Goal: Task Accomplishment & Management: Complete application form

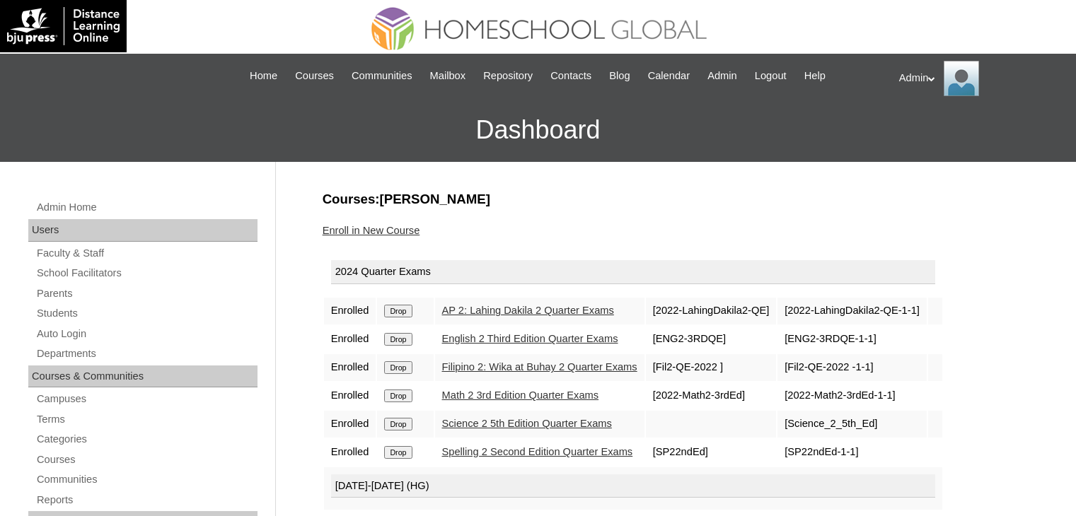
scroll to position [283, 0]
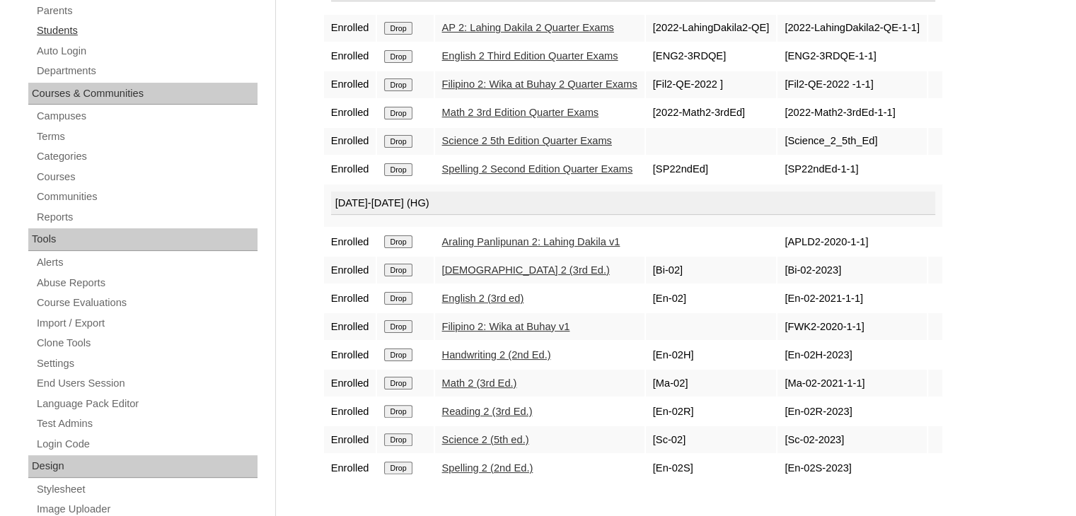
click at [58, 33] on link "Students" at bounding box center [146, 31] width 222 height 18
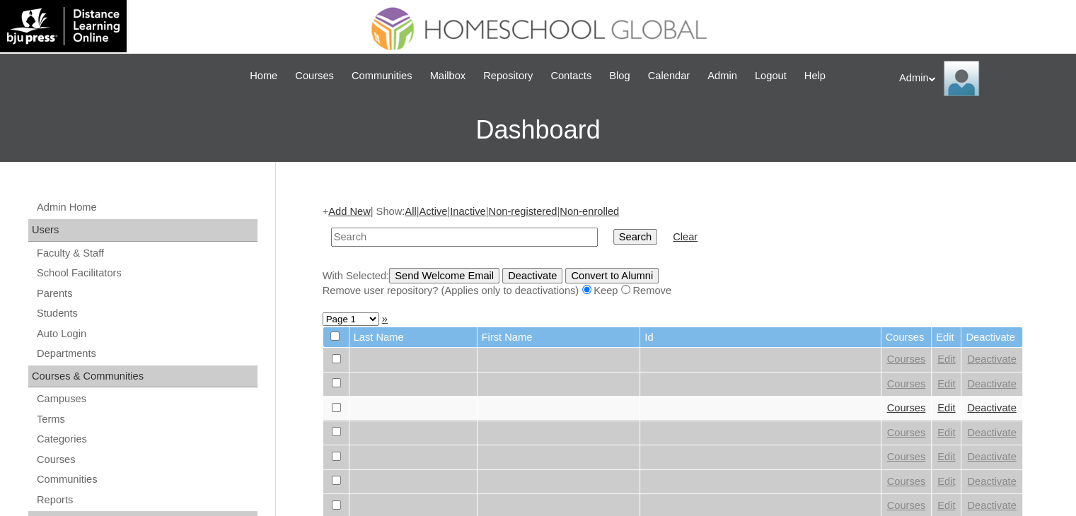
click at [65, 312] on link "Students" at bounding box center [146, 314] width 222 height 18
click at [45, 315] on link "Students" at bounding box center [146, 314] width 222 height 18
click at [349, 207] on link "Add New" at bounding box center [349, 211] width 42 height 11
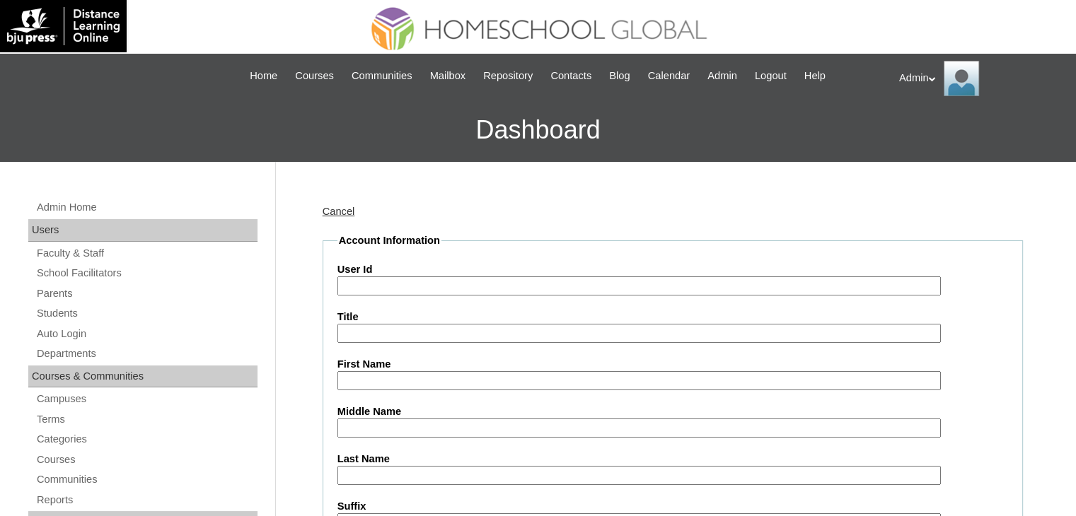
click at [537, 281] on input "User Id" at bounding box center [638, 286] width 603 height 19
paste input "2025-240004036"
click at [344, 288] on input "2025-240004036" at bounding box center [638, 286] width 603 height 19
type input "S2025-240004036"
click at [366, 380] on input "First Name" at bounding box center [638, 380] width 603 height 19
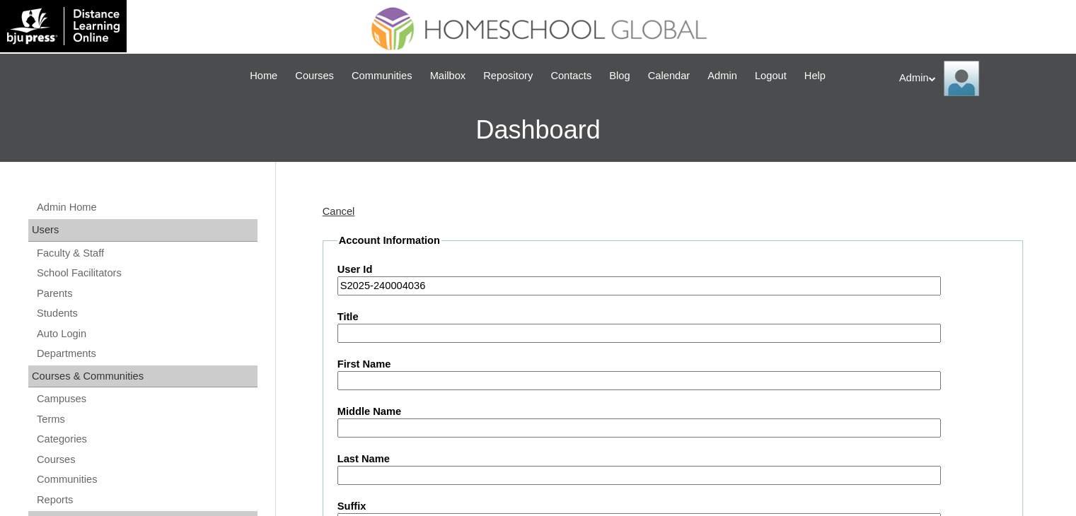
click at [402, 466] on input "Last Name" at bounding box center [638, 475] width 603 height 19
paste input "Malla"
type input "Malla"
click at [445, 424] on input "Middle Name" at bounding box center [638, 428] width 603 height 19
paste input "Sofia Leon"
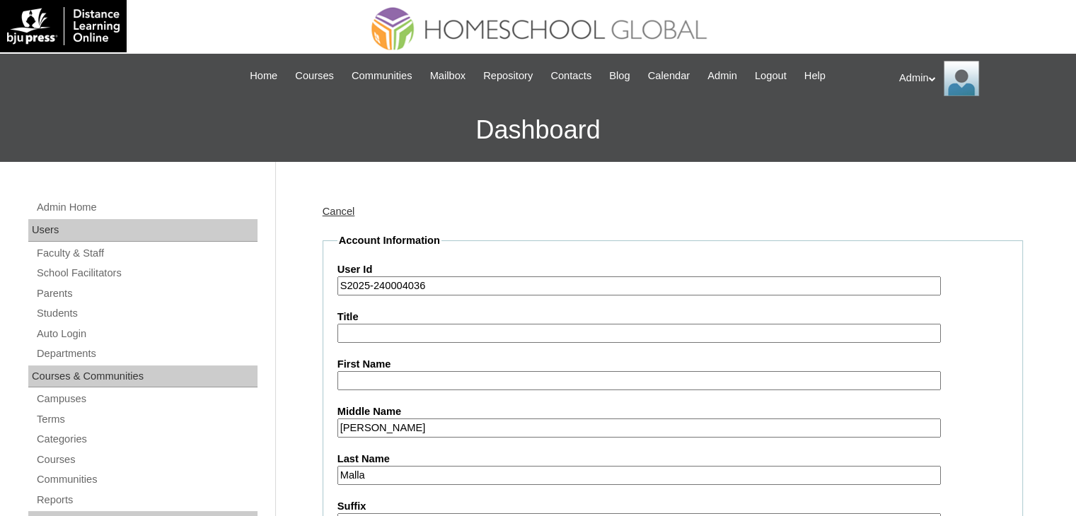
paste input "Mercado"
type input "Mercado"
click at [405, 368] on label "First Name" at bounding box center [672, 364] width 670 height 15
click at [405, 371] on input "First Name" at bounding box center [638, 380] width 603 height 19
click at [404, 377] on input "First Name" at bounding box center [638, 380] width 603 height 19
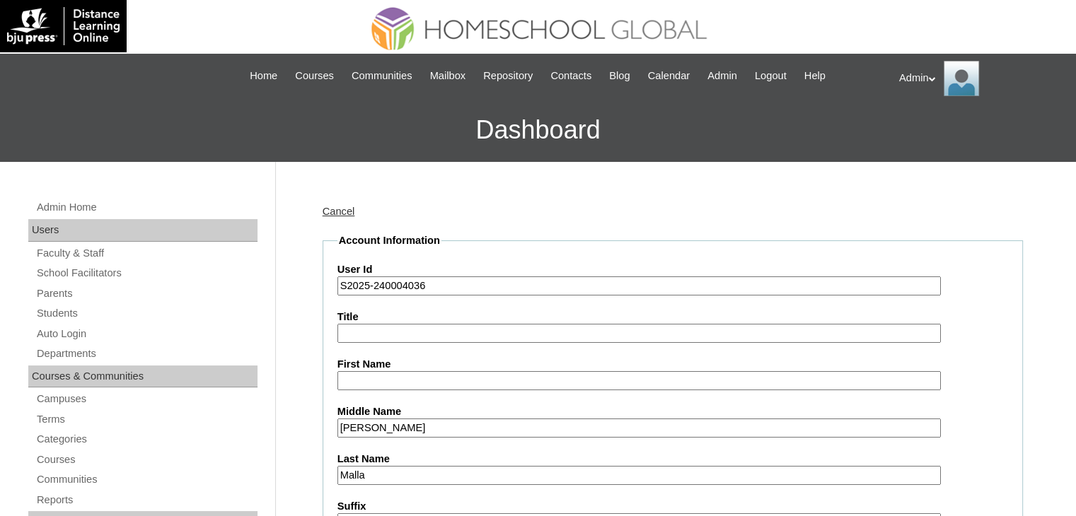
paste input "Sofia Leon"
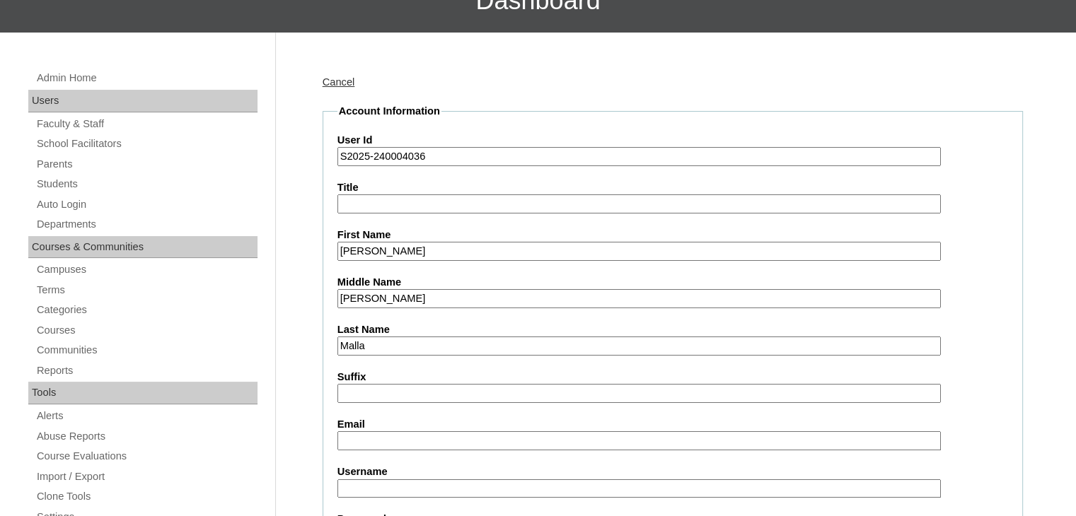
scroll to position [130, 0]
type input "Sofia Leon"
click at [391, 431] on input "Email" at bounding box center [638, 440] width 603 height 19
paste input "hera.mercado1@gmail.com"
type input "hera.mercado1@gmail.com"
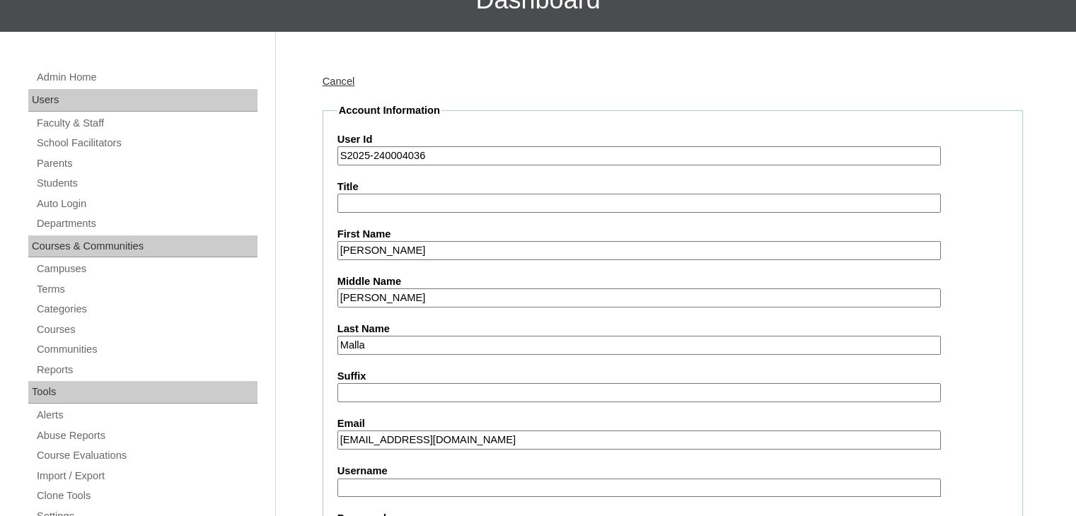
click at [492, 482] on input "Username" at bounding box center [638, 488] width 603 height 19
paste input "sofialeo.malla"
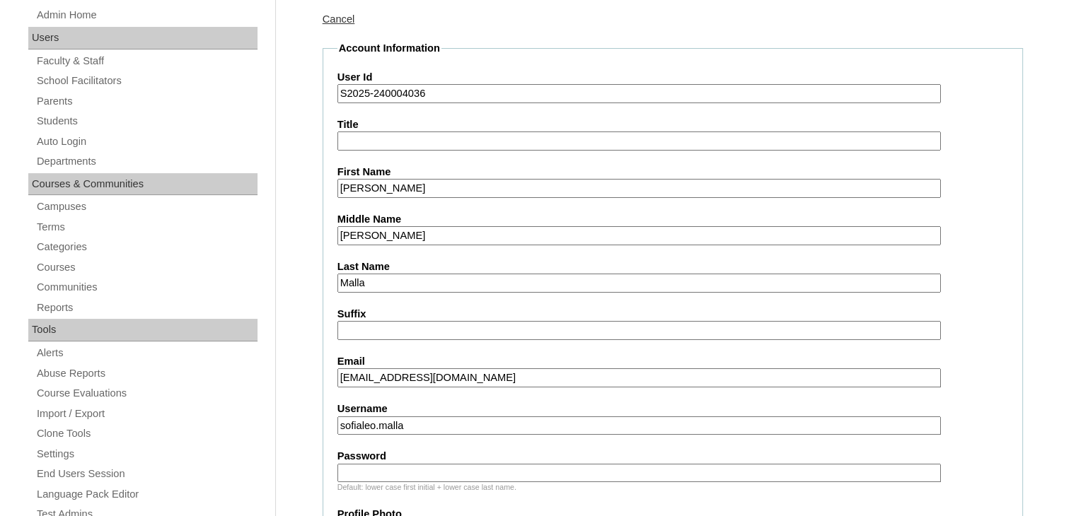
scroll to position [192, 0]
type input "sofialeo.malla"
click at [492, 465] on input "Password" at bounding box center [638, 473] width 603 height 19
type input "DLOS2025"
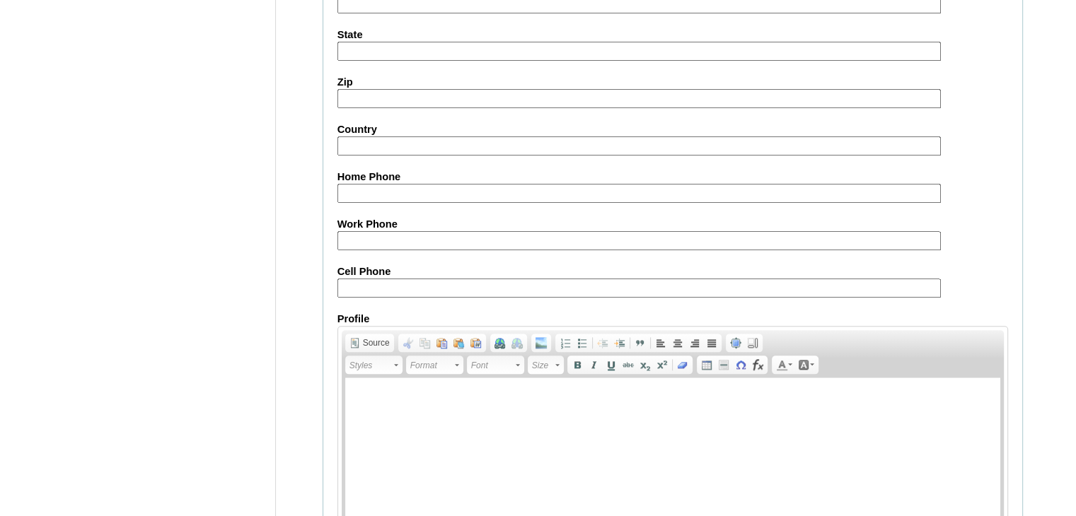
scroll to position [1621, 0]
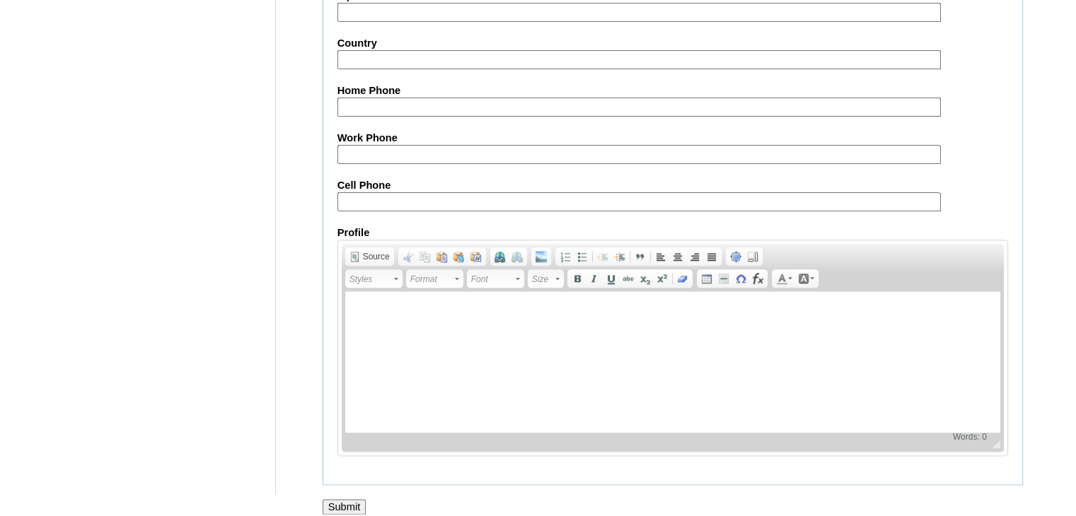
click at [345, 500] on input "Submit" at bounding box center [344, 507] width 44 height 16
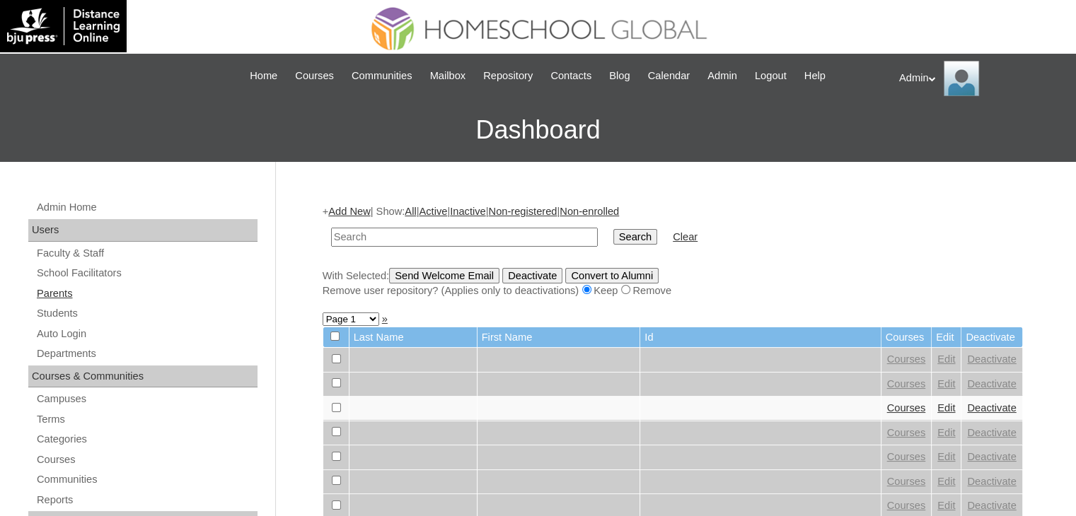
click at [66, 292] on link "Parents" at bounding box center [146, 294] width 222 height 18
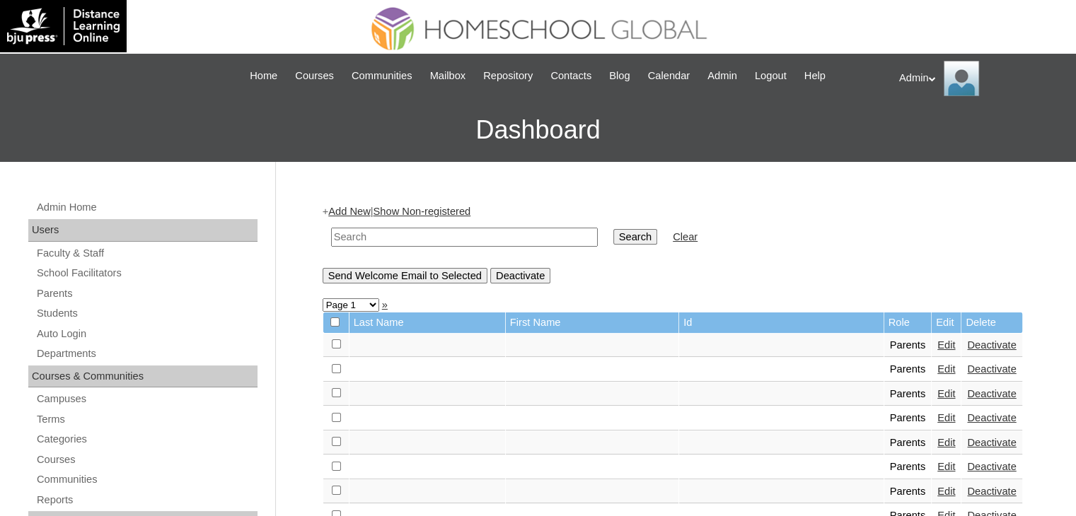
click at [508, 241] on input "text" at bounding box center [464, 237] width 267 height 19
click at [46, 293] on link "Parents" at bounding box center [146, 294] width 222 height 18
click at [361, 211] on link "Add New" at bounding box center [349, 211] width 42 height 11
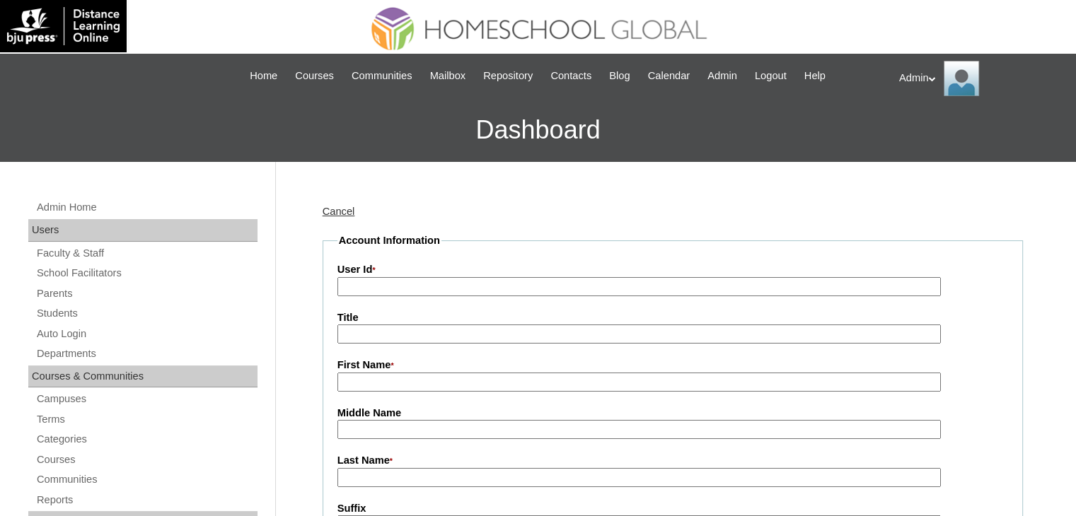
click at [438, 283] on input "User Id *" at bounding box center [638, 286] width 603 height 19
paste input "2025-240004036"
type input "2025-240004036"
click at [412, 332] on input "Title" at bounding box center [638, 334] width 603 height 19
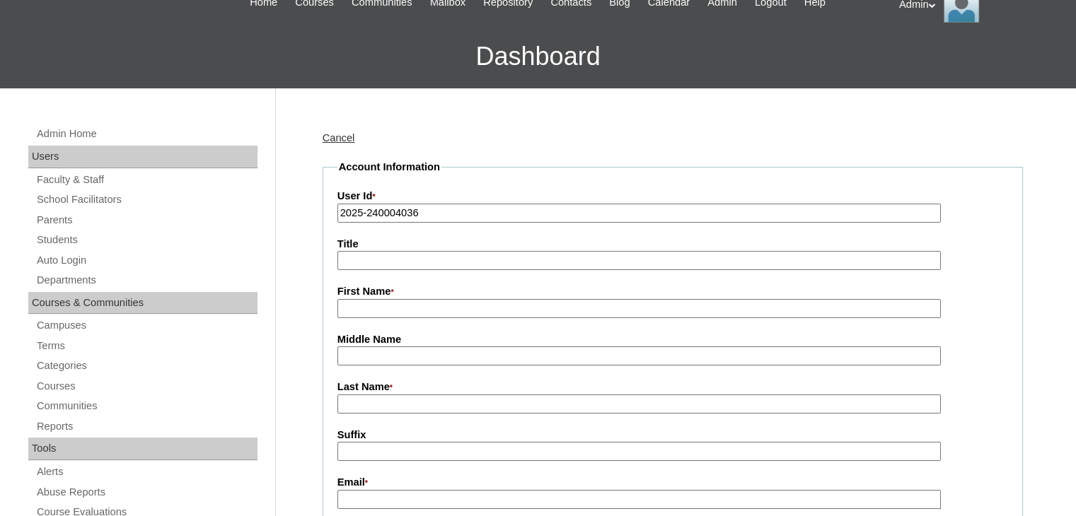
scroll to position [110, 0]
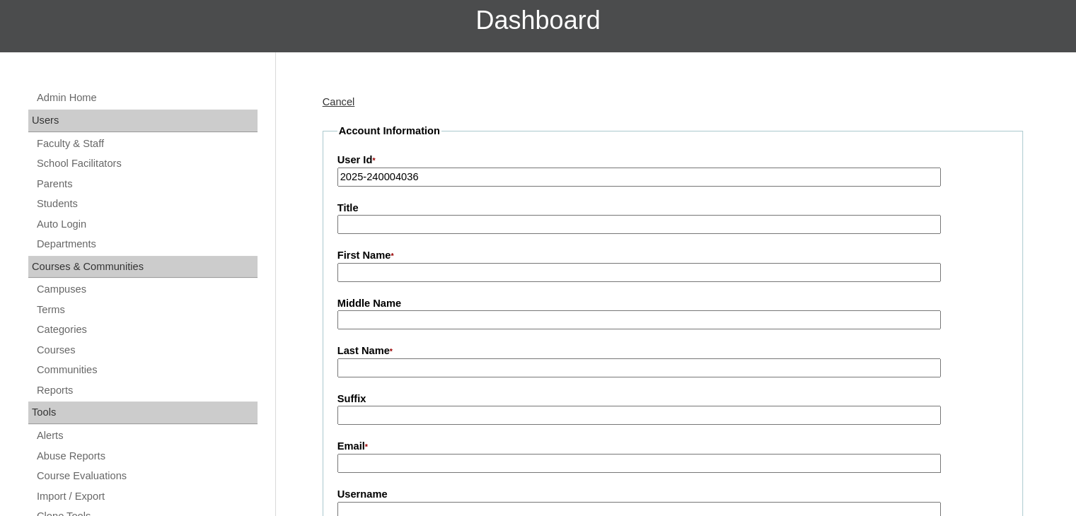
click at [393, 470] on input "Email *" at bounding box center [638, 463] width 603 height 19
paste input "hera.mercado1@gmail.com"
type input "hera.mercado1@gmail.com"
click at [393, 273] on input "First Name *" at bounding box center [638, 272] width 603 height 19
paste input "Eva Giovanna Mercado"
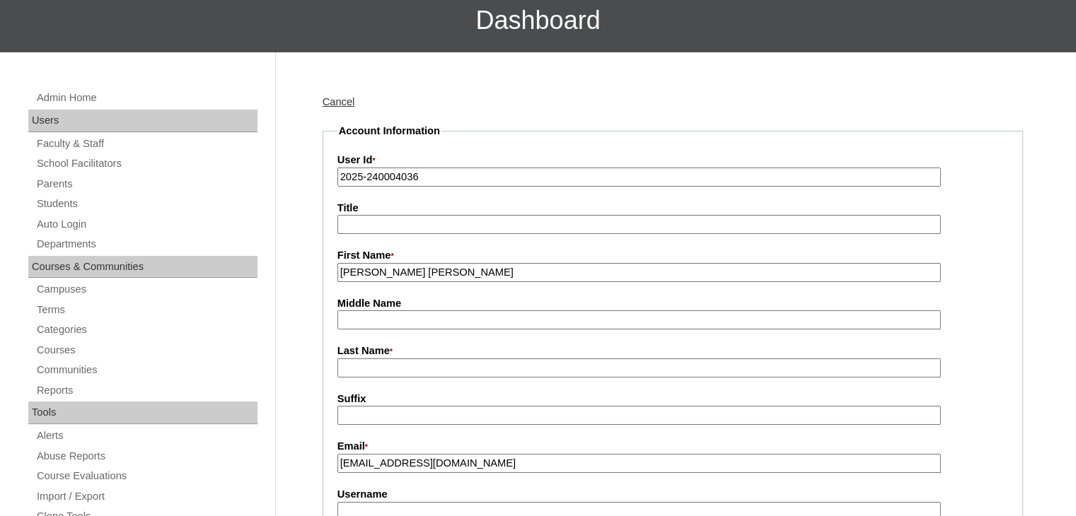
drag, startPoint x: 481, startPoint y: 272, endPoint x: 417, endPoint y: 272, distance: 63.7
click at [417, 272] on input "Eva Giovanna Mercado" at bounding box center [638, 272] width 603 height 19
type input "Eva Giovanna"
click at [366, 366] on input "Last Name *" at bounding box center [638, 368] width 603 height 19
paste input "[PERSON_NAME]"
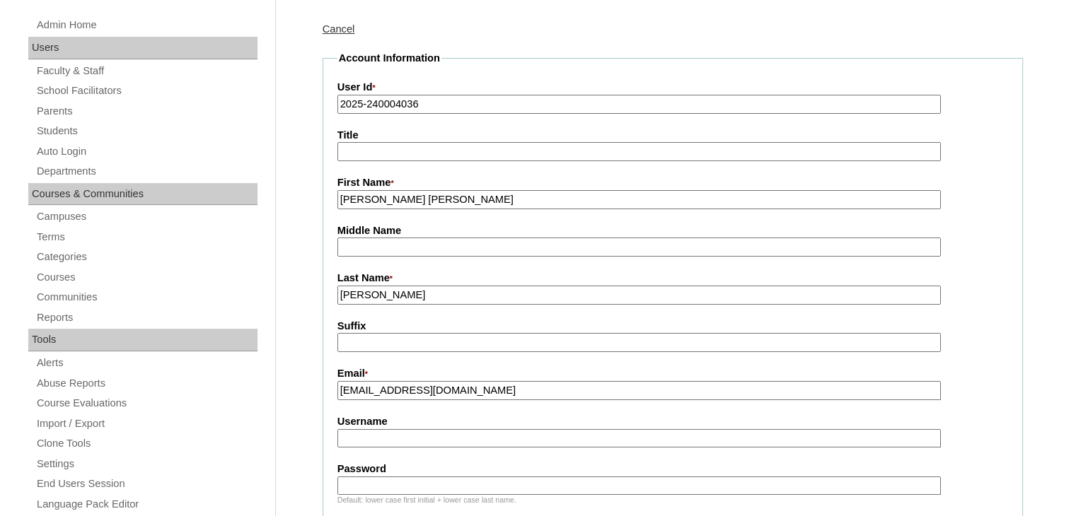
scroll to position [184, 0]
type input "[PERSON_NAME]"
click at [461, 438] on input "Username" at bounding box center [638, 437] width 603 height 19
paste input "evagio.mercado"
type input "evagio.mercado"
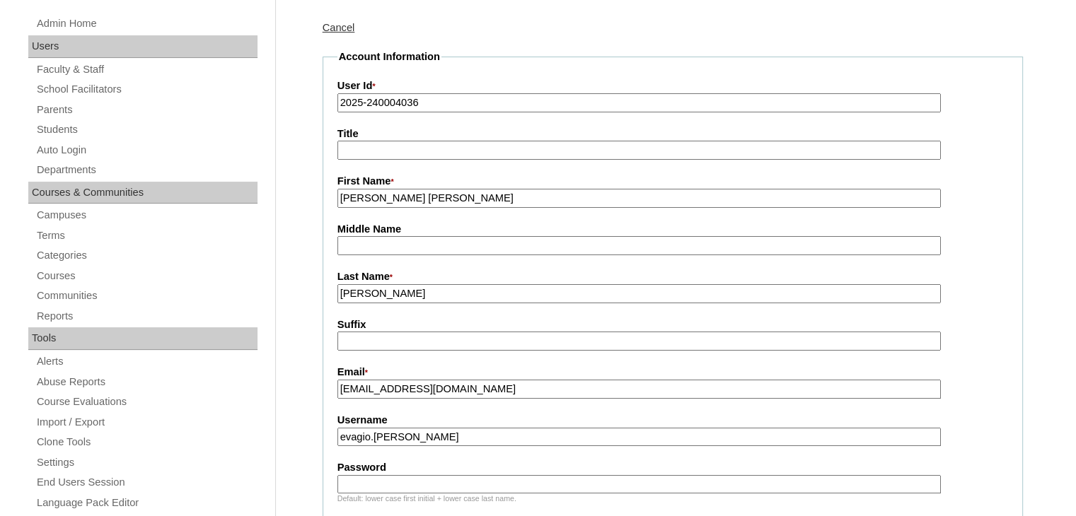
click at [444, 487] on input "Password" at bounding box center [638, 484] width 603 height 19
type input "DLOF2025"
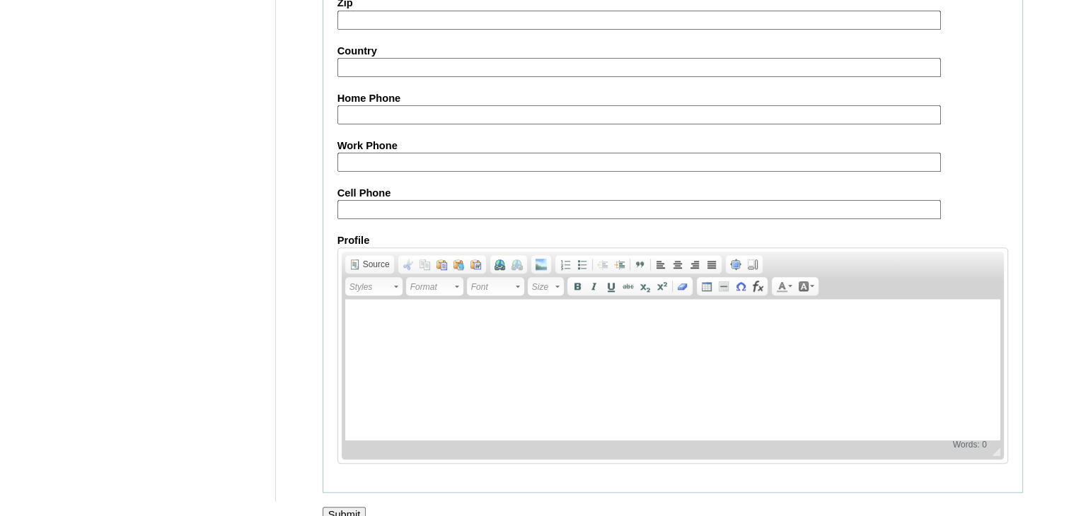
scroll to position [1380, 0]
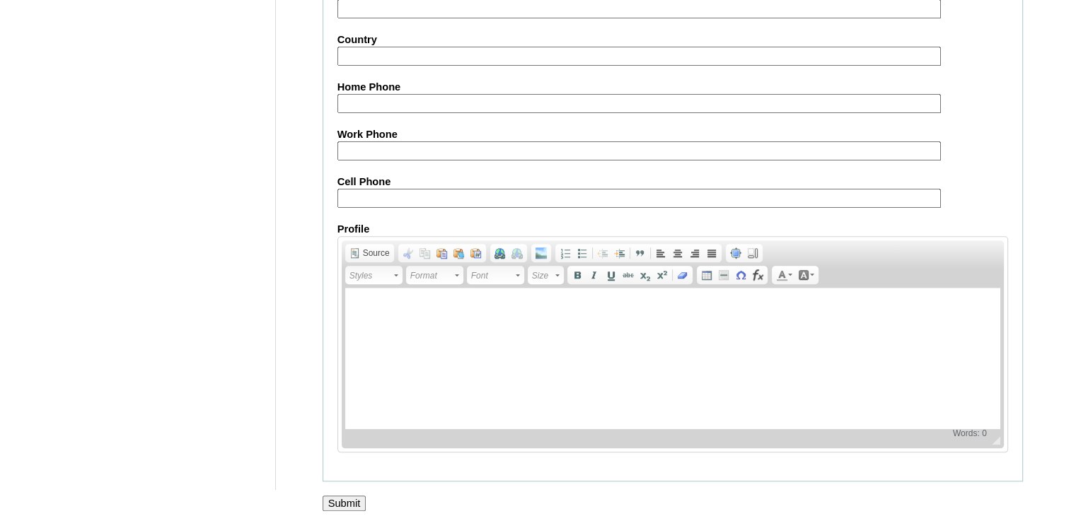
click at [342, 496] on input "Submit" at bounding box center [344, 504] width 44 height 16
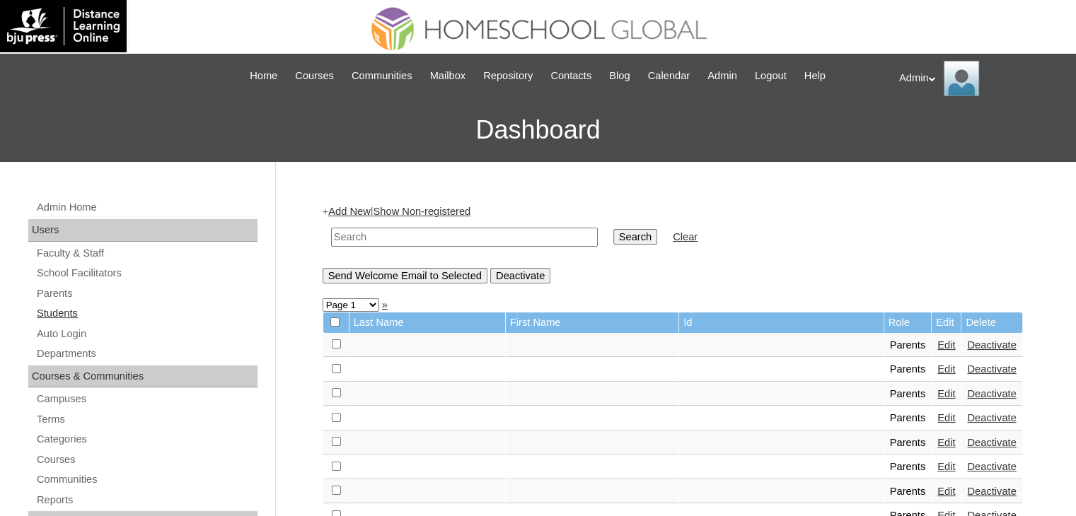
click at [77, 308] on link "Students" at bounding box center [146, 314] width 222 height 18
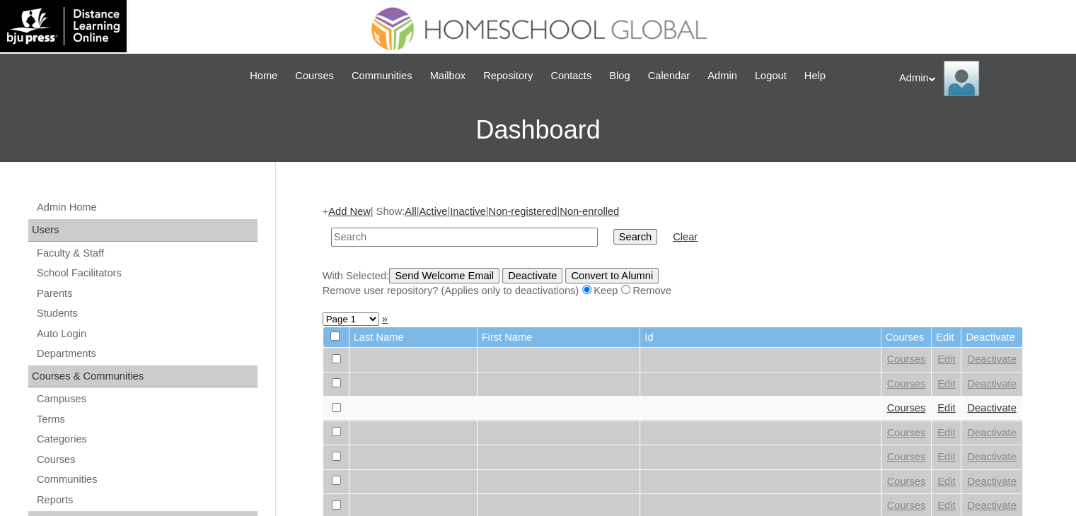
drag, startPoint x: 0, startPoint y: 0, endPoint x: 431, endPoint y: 234, distance: 490.2
click at [431, 234] on input "text" at bounding box center [464, 237] width 267 height 19
type input "Malla"
click at [613, 237] on input "Search" at bounding box center [635, 237] width 44 height 16
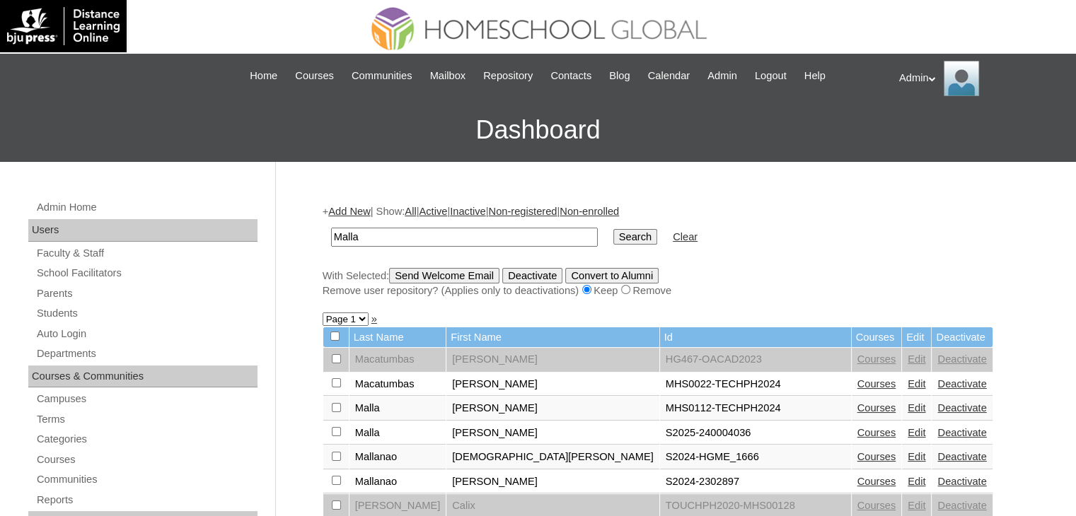
click at [907, 432] on link "Edit" at bounding box center [916, 432] width 18 height 11
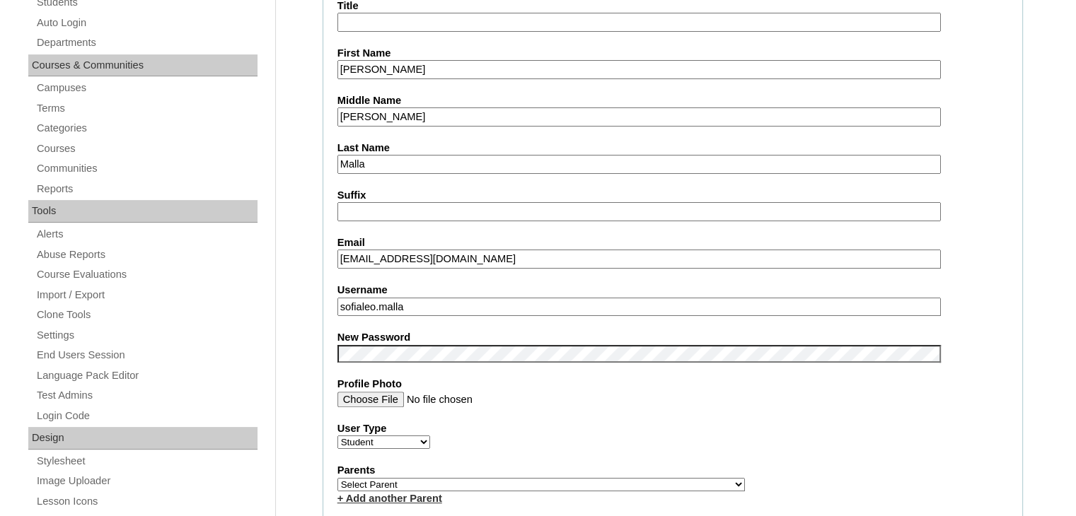
scroll to position [352, 0]
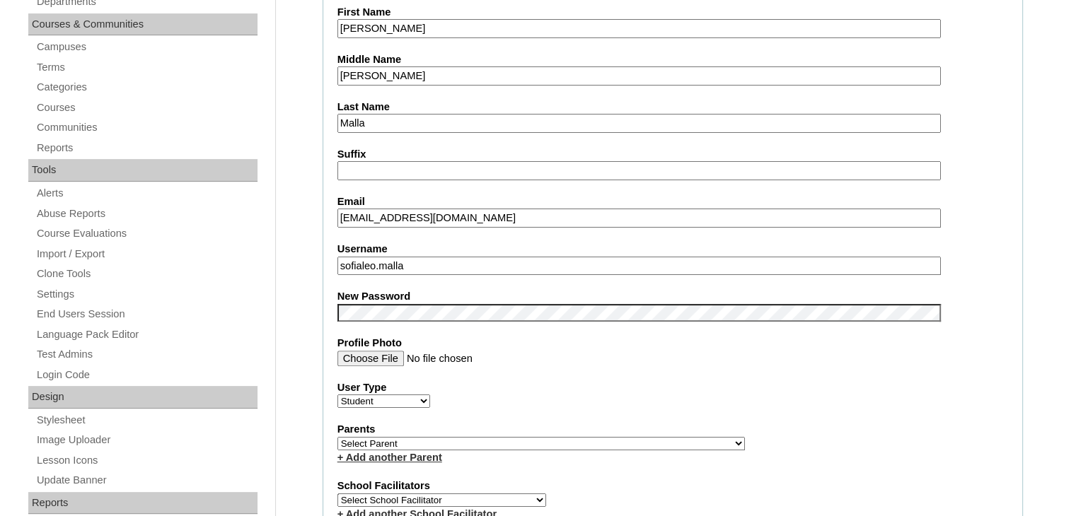
click at [436, 437] on select "Select Parent , , , , , , , , , , , , , , , , , , , , , , , , , , , , , , , , ,…" at bounding box center [540, 443] width 407 height 13
click at [827, 390] on div "User Type Faculty Staff Student Parents School Facilitators" at bounding box center [672, 394] width 670 height 28
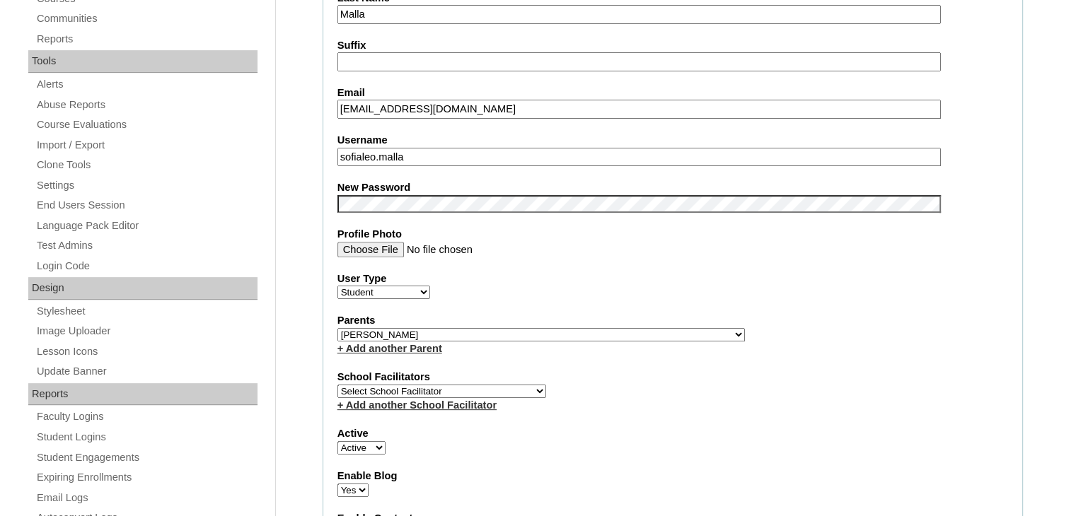
click at [546, 329] on select "Select Parent , , , , , , , , , , , , , , , , , , , , , , , , , , , , , , , , ,…" at bounding box center [540, 334] width 407 height 13
click at [578, 330] on select "Select Parent , , , , , , , , , , , , , , , , , , , , , , , , , , , , , , , , ,…" at bounding box center [540, 334] width 407 height 13
click at [337, 328] on select "Select Parent , , , , , , , , , , , , , , , , , , , , , , , , , , , , , , , , ,…" at bounding box center [540, 334] width 407 height 13
click at [569, 328] on select "Select Parent , , , , , , , , , , , , , , , , , , , , , , , , , , , , , , , , ,…" at bounding box center [540, 334] width 407 height 13
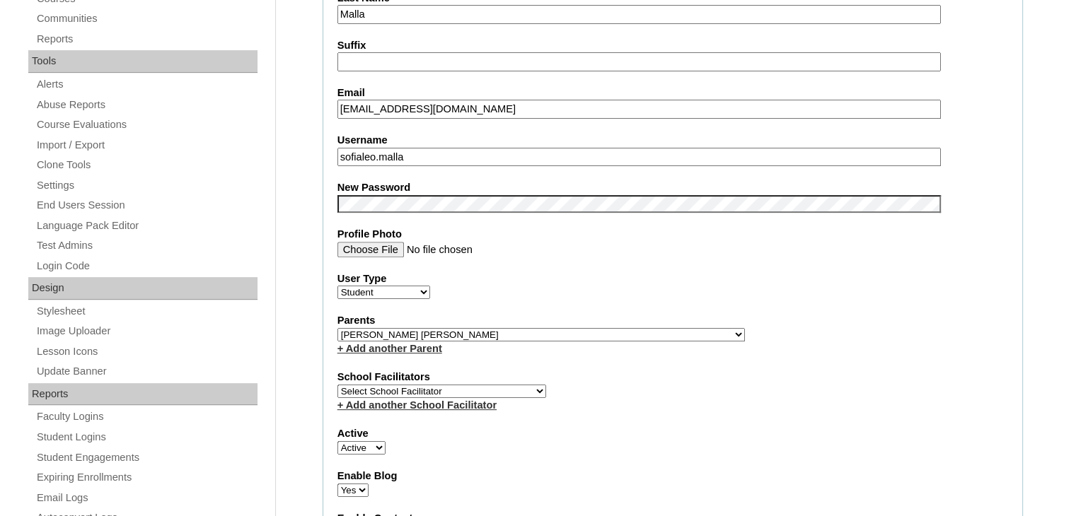
click at [569, 328] on select "Select Parent , , , , , , , , , , , , , , , , , , , , , , , , , , , , , , , , ,…" at bounding box center [540, 334] width 407 height 13
click at [583, 330] on select "Select Parent , , , , , , , , , , , , , , , , , , , , , , , , , , , , , , , , ,…" at bounding box center [540, 334] width 407 height 13
click at [550, 328] on select "Select Parent , , , , , , , , , , , , , , , , , , , , , , , , , , , , , , , , ,…" at bounding box center [540, 334] width 407 height 13
click at [789, 356] on fieldset "Account Information User Id S2025-240004036 Title First Name Sofia Leon Middle …" at bounding box center [672, 338] width 700 height 1132
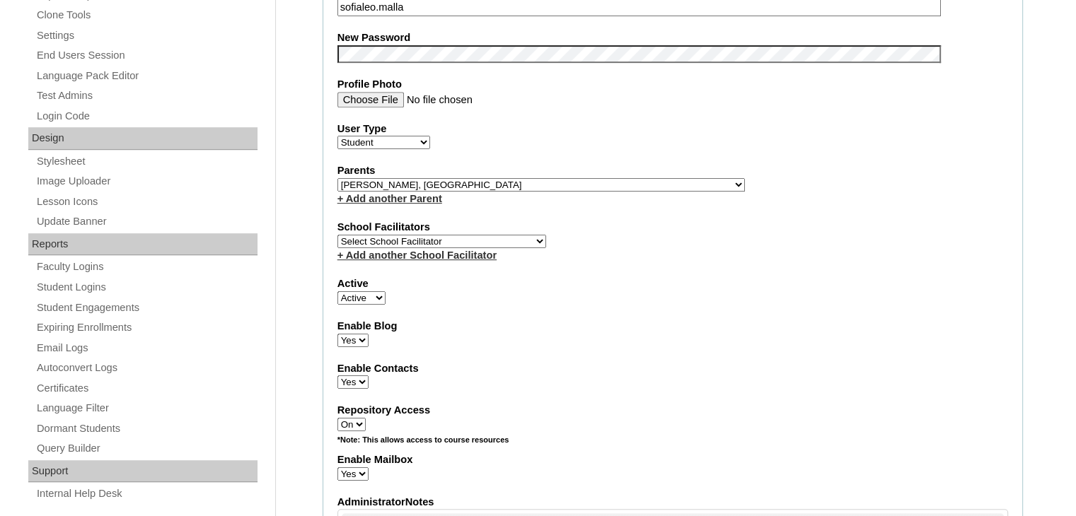
scroll to position [612, 0]
click at [562, 180] on select "Select Parent , , , , , , , , , , , , , , , , , , , , , , , , , , , , , , , , ,…" at bounding box center [540, 183] width 407 height 13
click at [546, 179] on select "Select Parent , , , , , , , , , , , , , , , , , , , , , , , , , , , , , , , , ,…" at bounding box center [540, 183] width 407 height 13
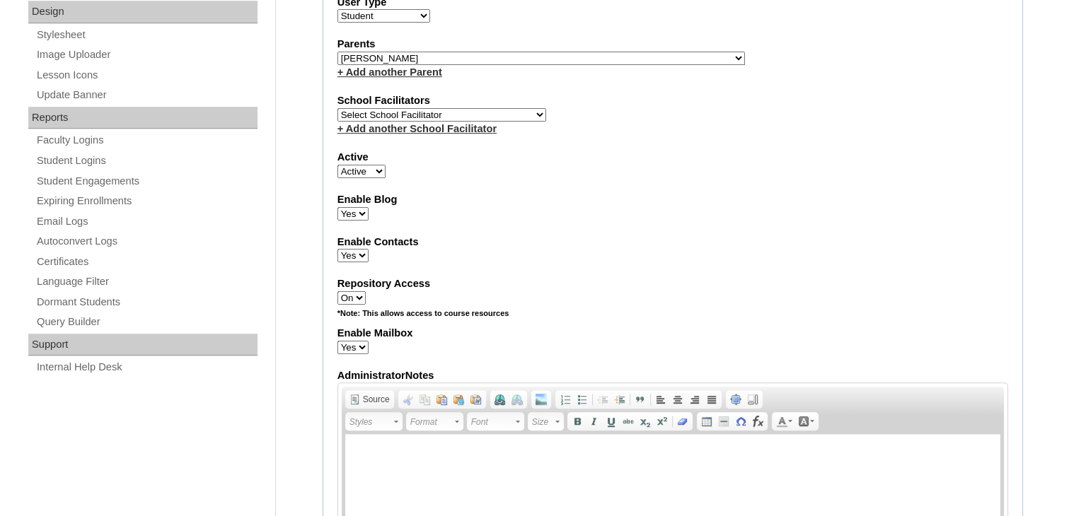
scroll to position [735, 0]
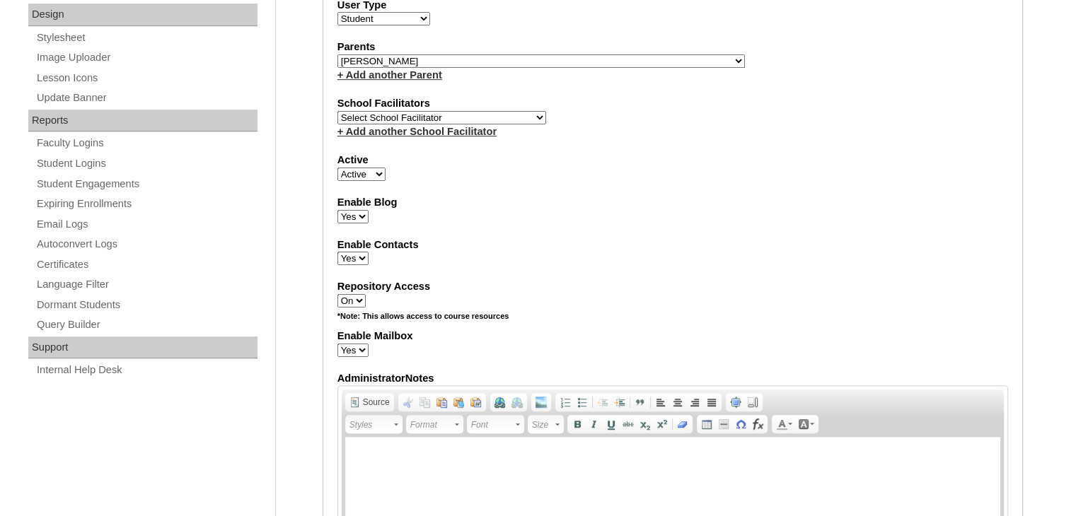
click at [460, 54] on select "Select Parent , , , , , , , , , , , , , , , , , , , , , , , , , , , , , , , , ,…" at bounding box center [540, 60] width 407 height 13
select select "43371"
click at [337, 54] on select "Select Parent , , , , , , , , , , , , , , , , , , , , , , , , , , , , , , , , ,…" at bounding box center [540, 60] width 407 height 13
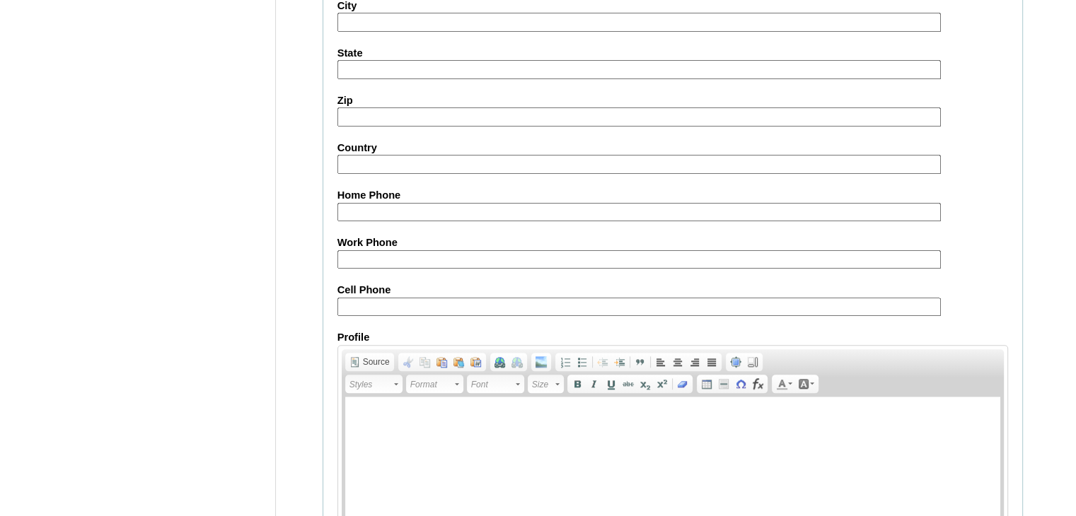
scroll to position [1610, 0]
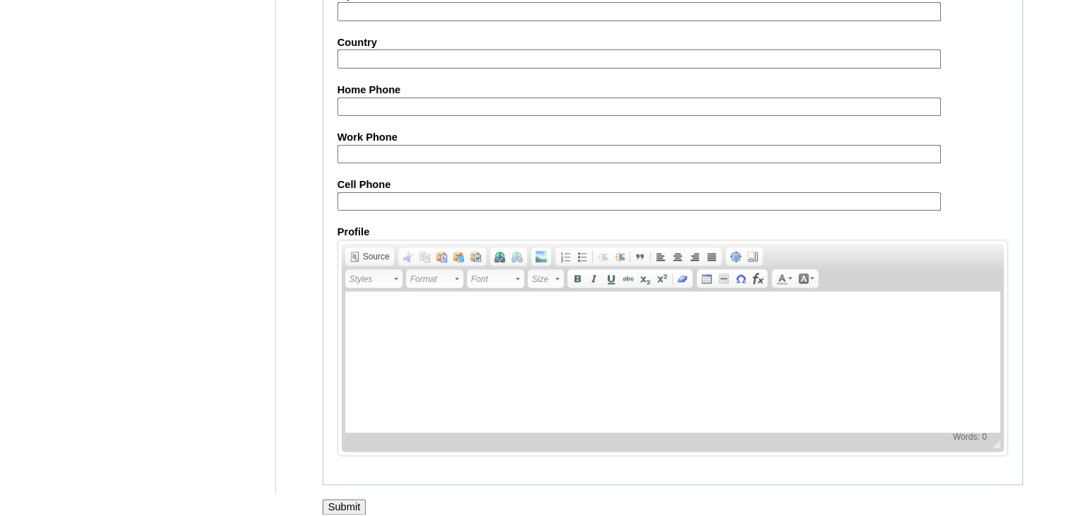
click at [337, 499] on input "Submit" at bounding box center [344, 507] width 44 height 16
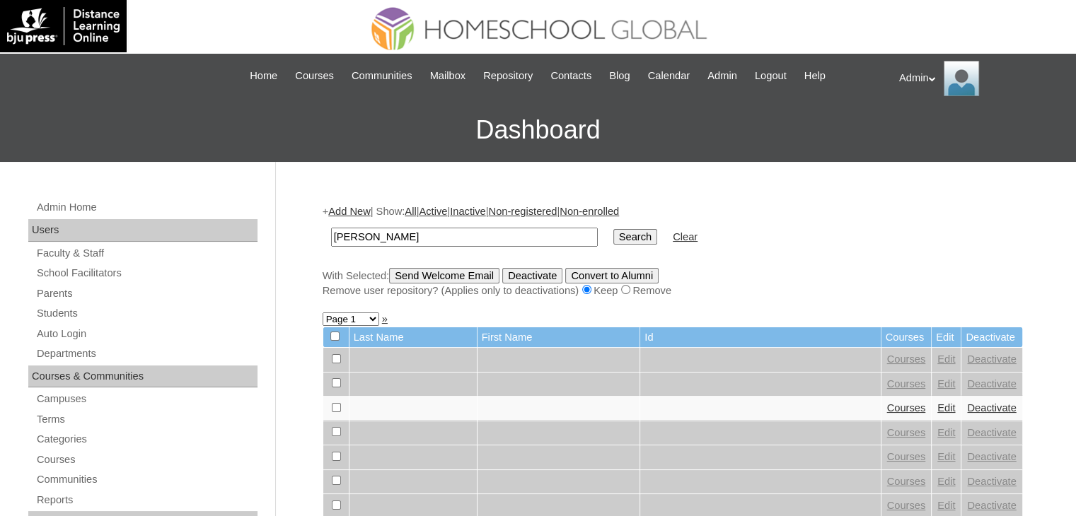
type input "[PERSON_NAME]"
click at [613, 229] on input "Search" at bounding box center [635, 237] width 44 height 16
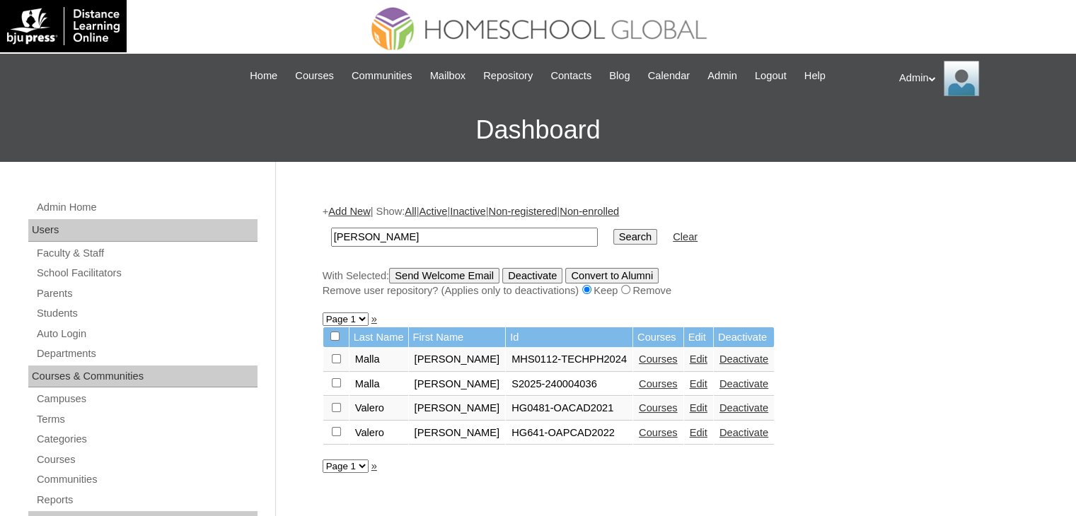
click at [642, 383] on link "Courses" at bounding box center [658, 383] width 39 height 11
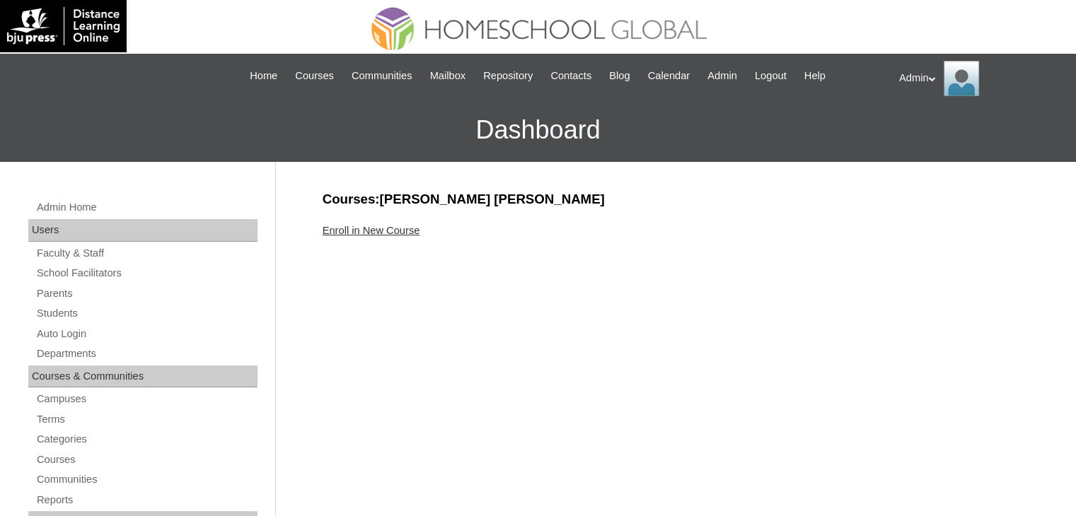
click at [402, 231] on link "Enroll in New Course" at bounding box center [371, 230] width 98 height 11
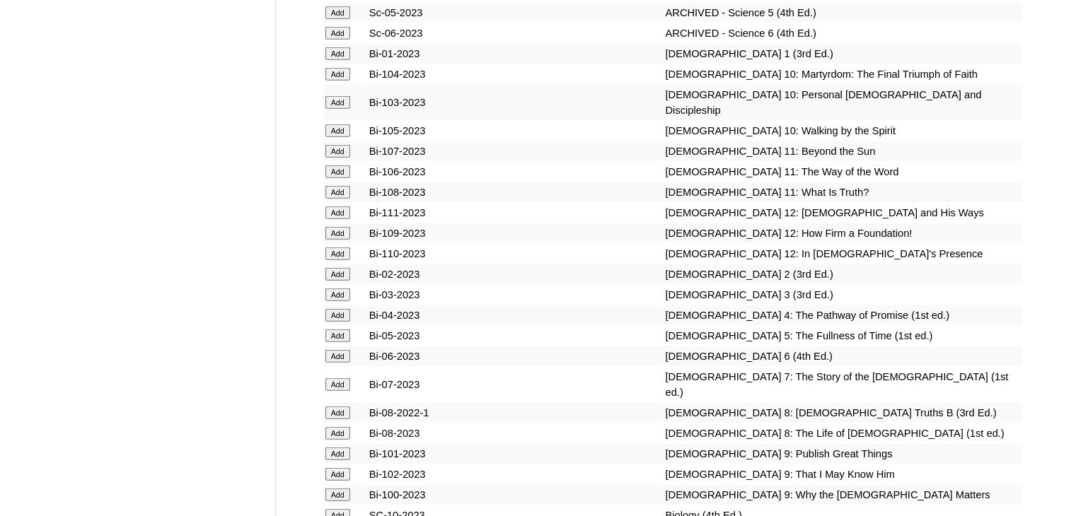
scroll to position [3168, 0]
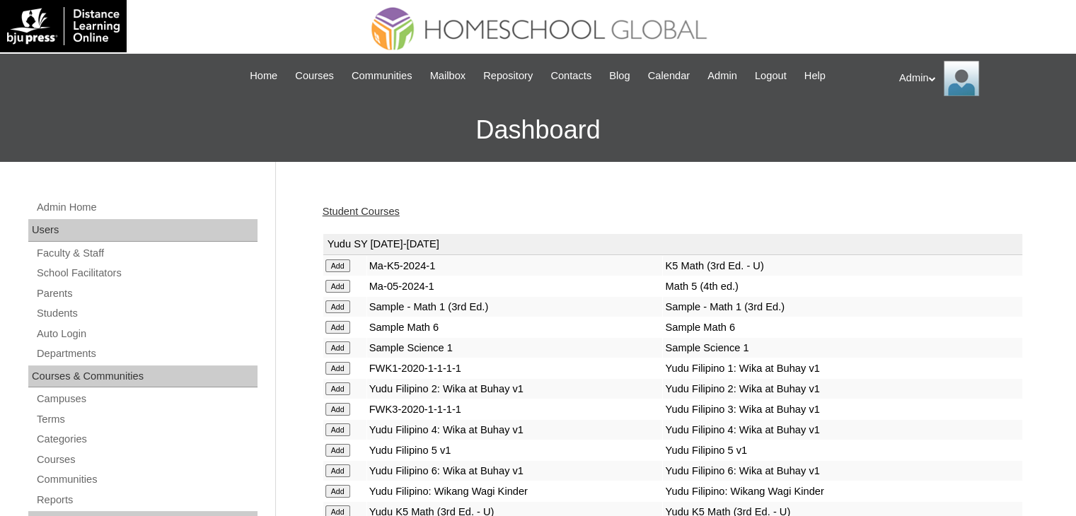
scroll to position [914, 0]
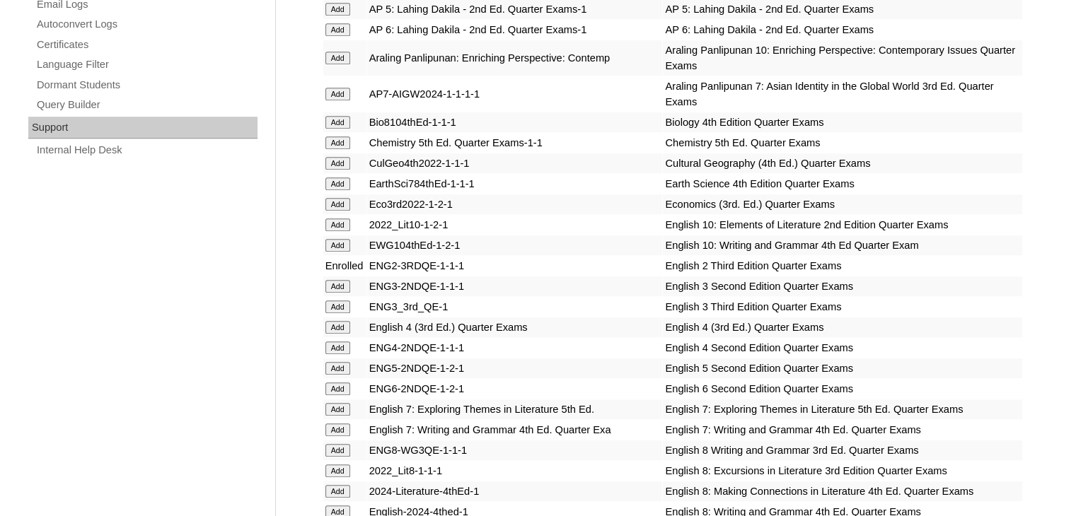
scroll to position [3615, 0]
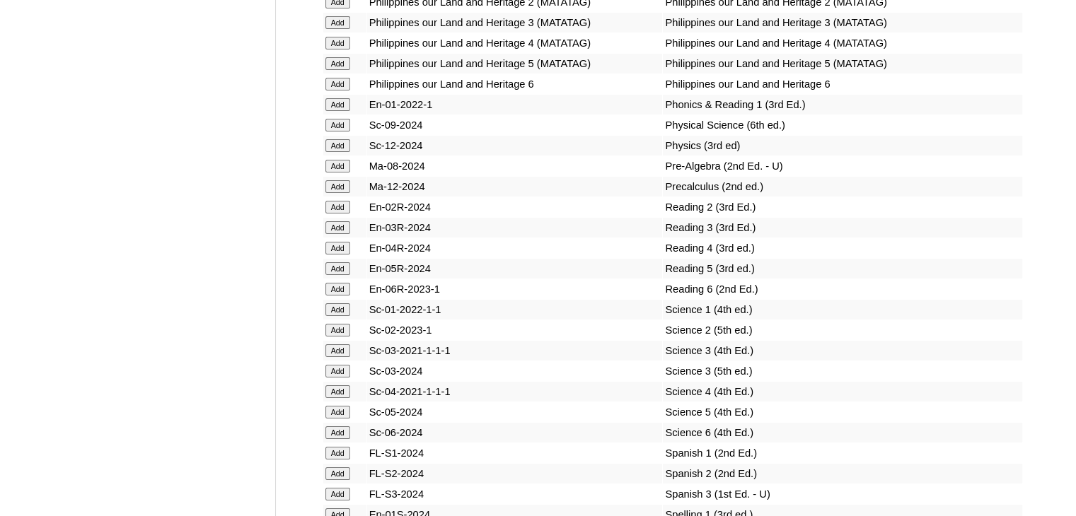
scroll to position [5121, 0]
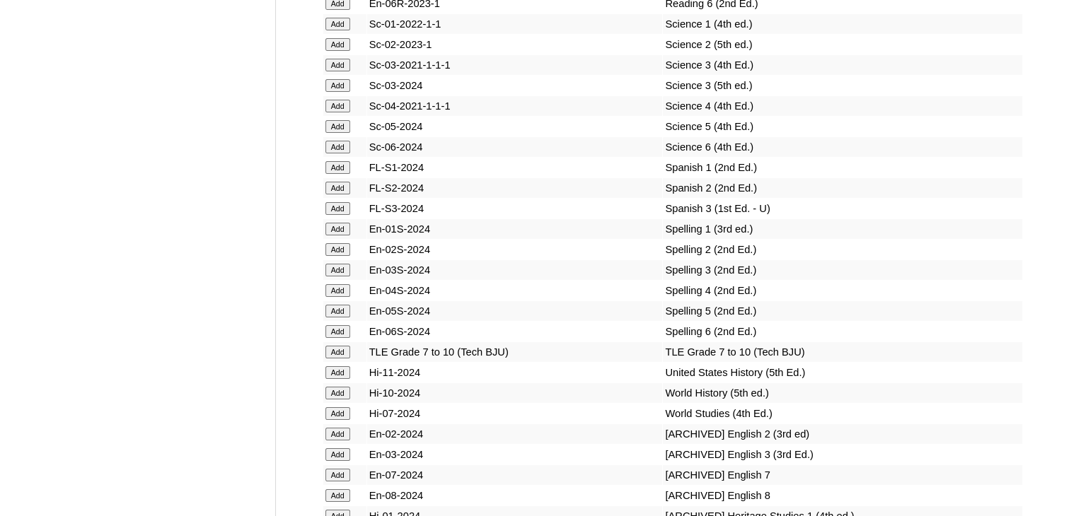
scroll to position [2413, 0]
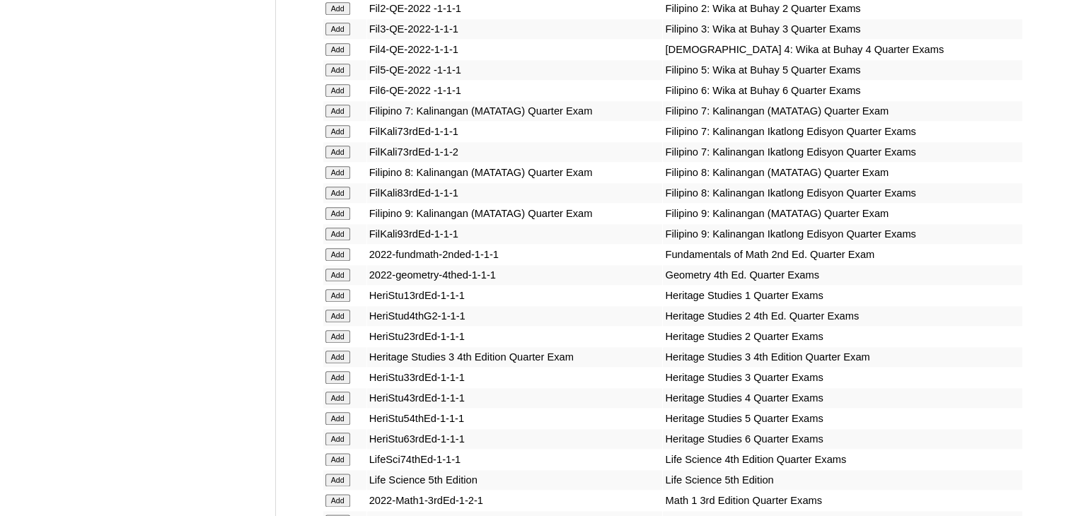
scroll to position [1846, 0]
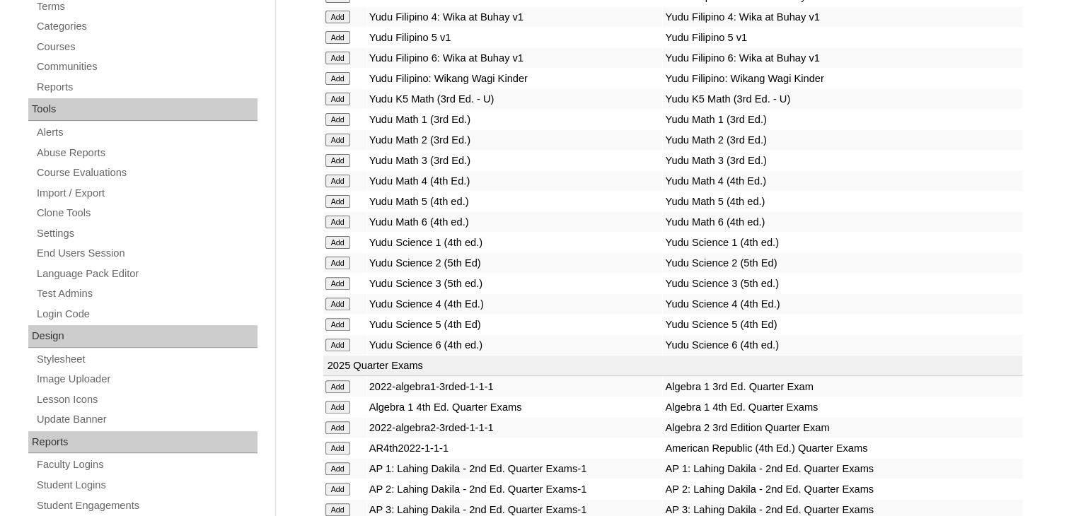
scroll to position [2270, 0]
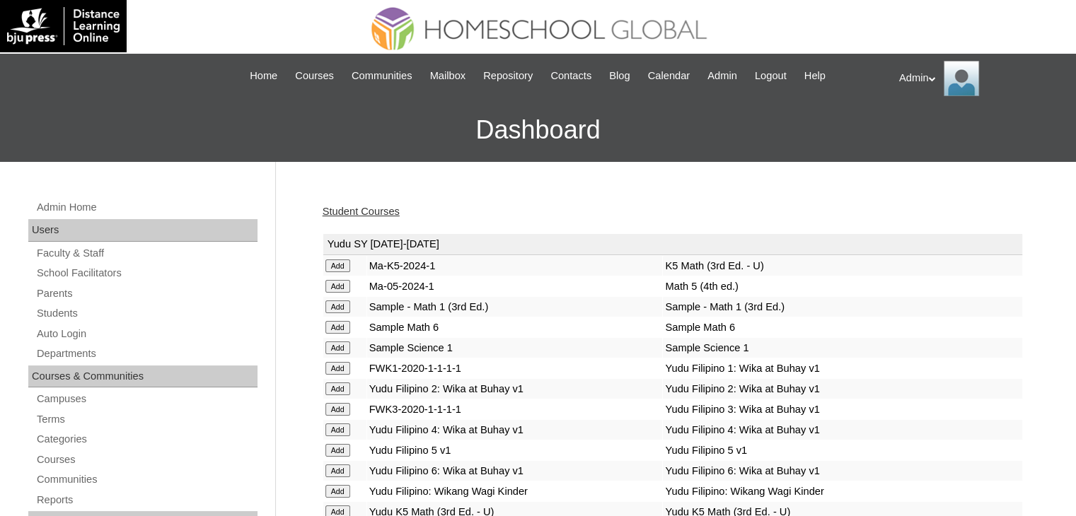
scroll to position [4226, 0]
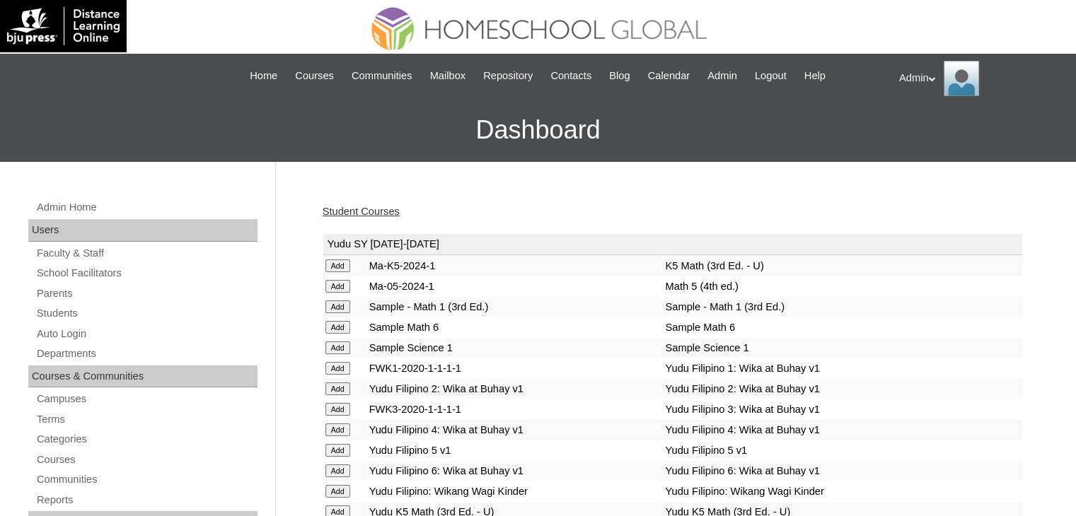
scroll to position [1337, 0]
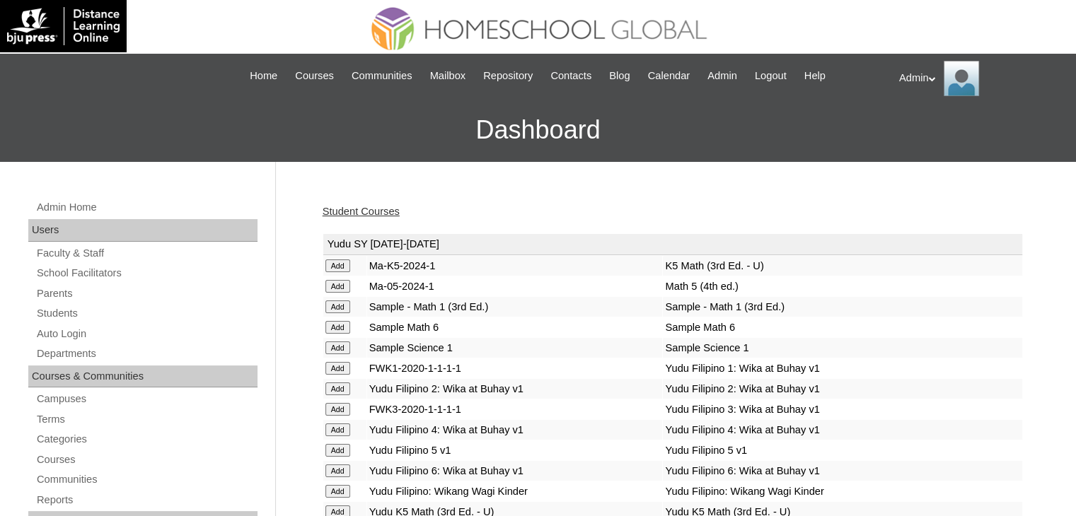
scroll to position [618, 0]
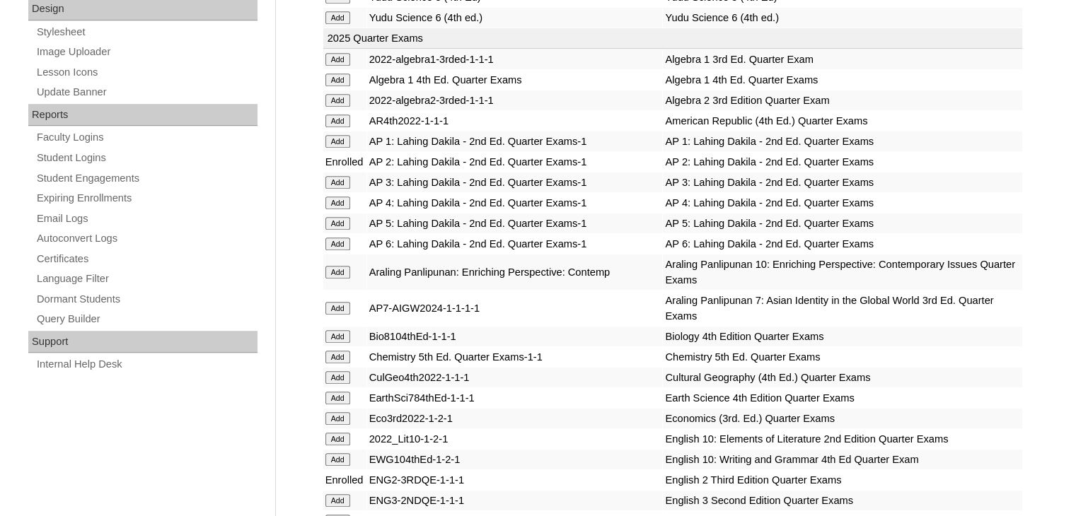
scroll to position [2821, 0]
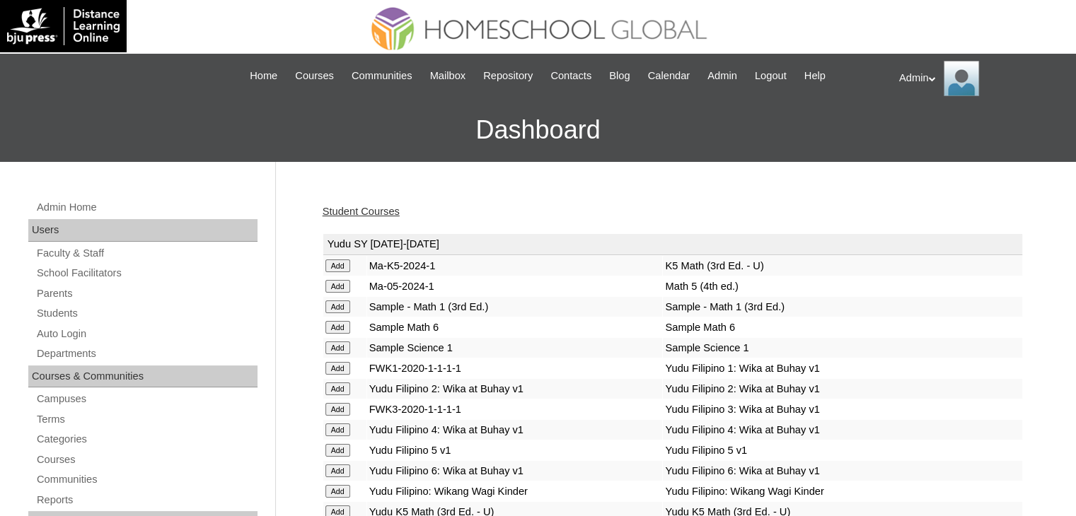
click at [387, 210] on link "Student Courses" at bounding box center [360, 211] width 77 height 11
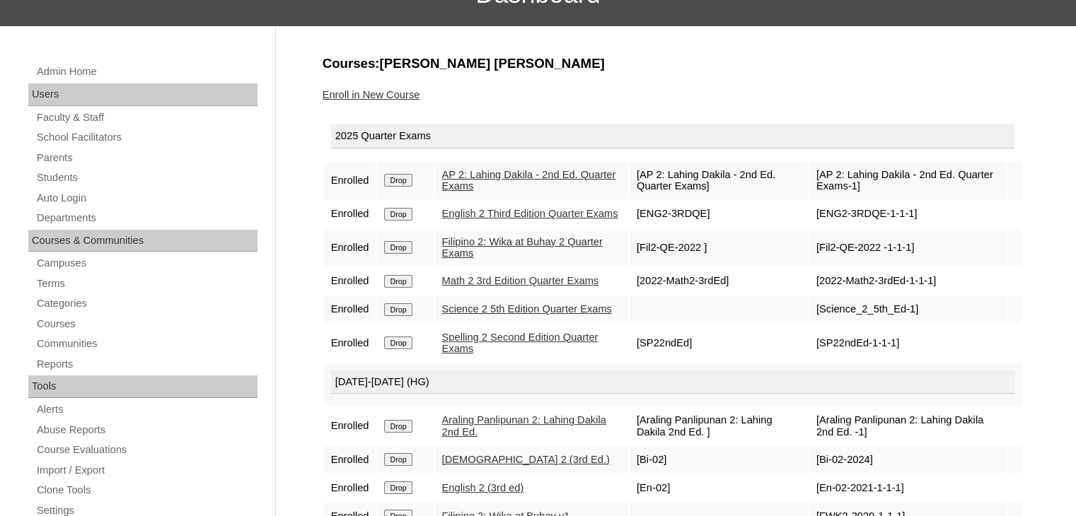
scroll to position [136, 0]
click at [56, 182] on link "Students" at bounding box center [146, 178] width 222 height 18
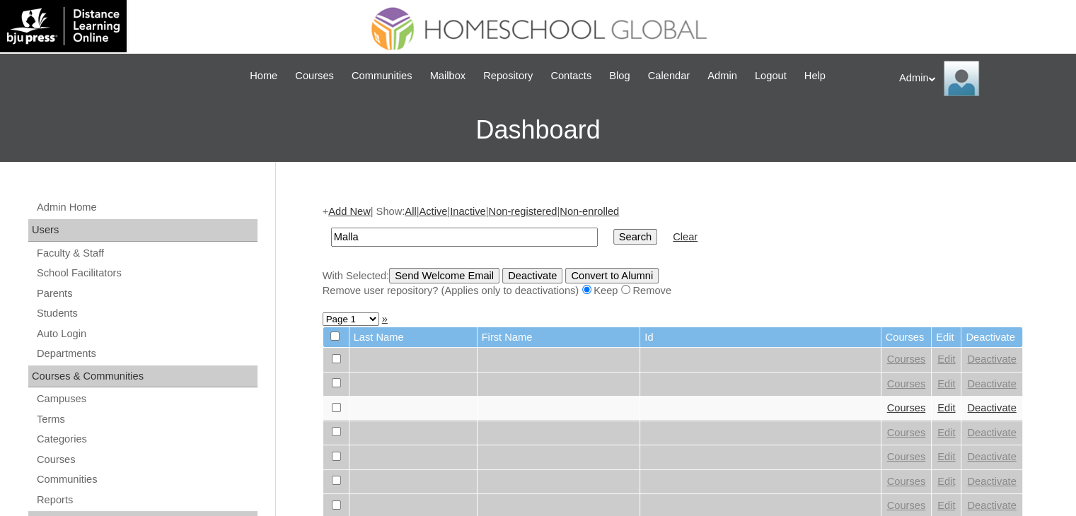
type input "Malla"
click at [613, 229] on input "Search" at bounding box center [635, 237] width 44 height 16
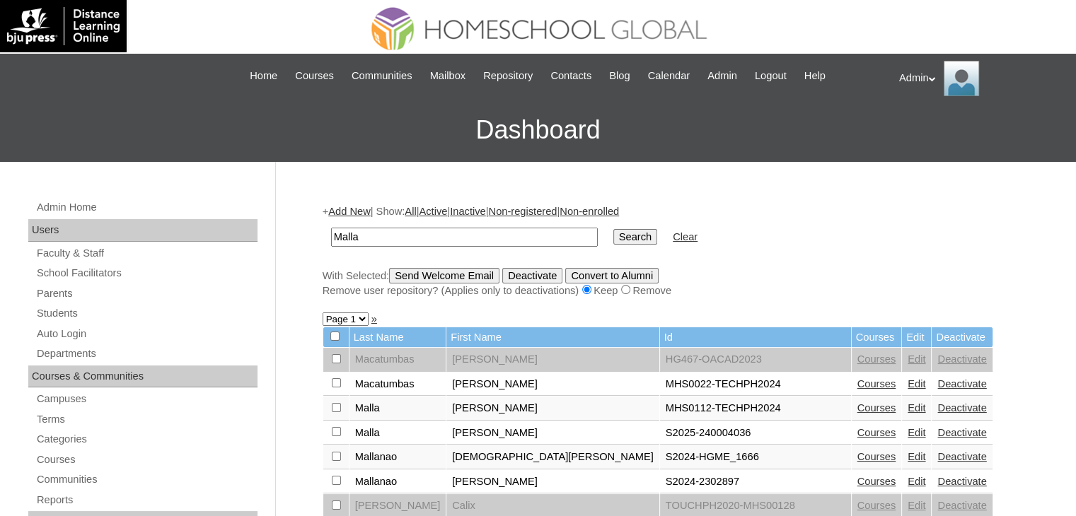
click at [907, 432] on link "Edit" at bounding box center [916, 432] width 18 height 11
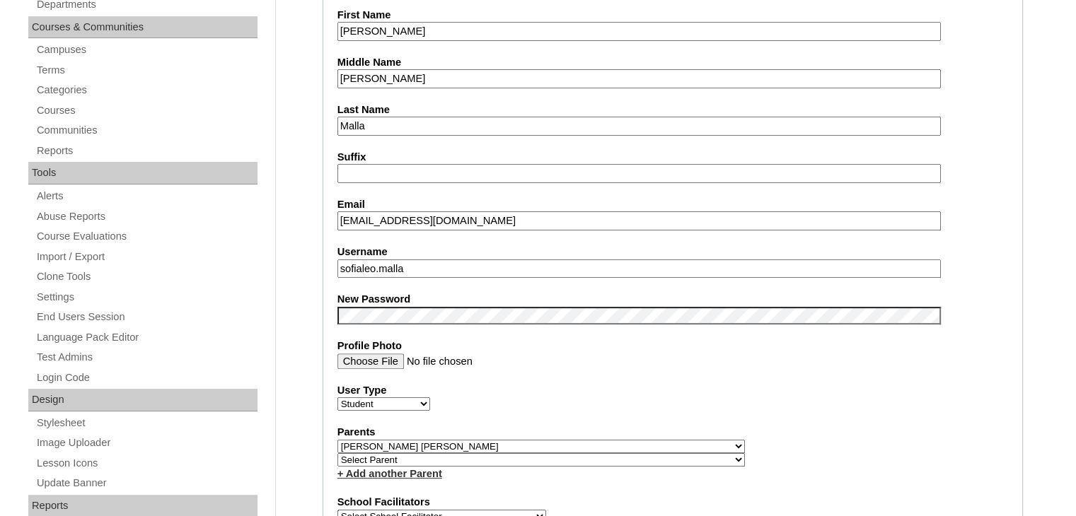
scroll to position [430, 0]
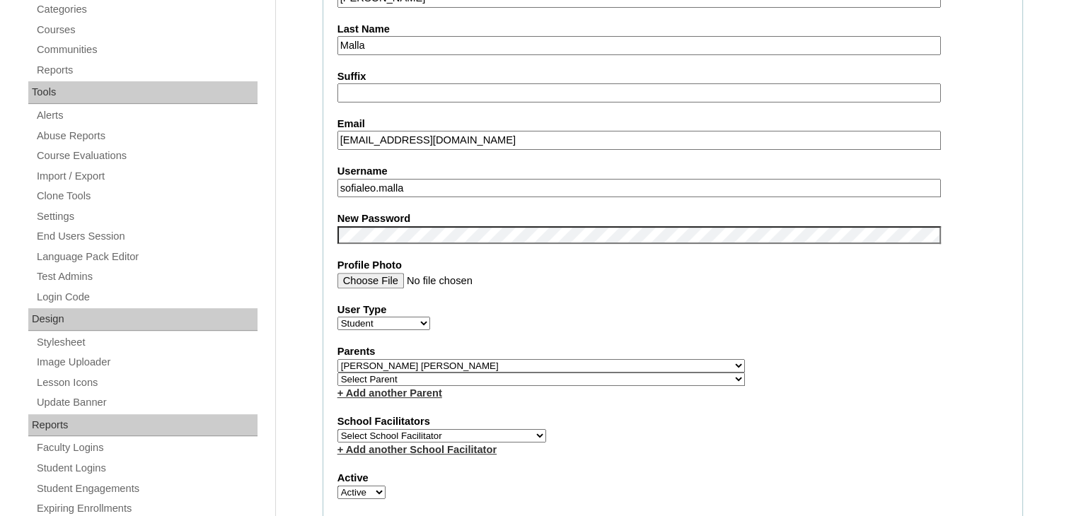
click at [583, 443] on div "+ Add another School Facilitator" at bounding box center [672, 450] width 670 height 15
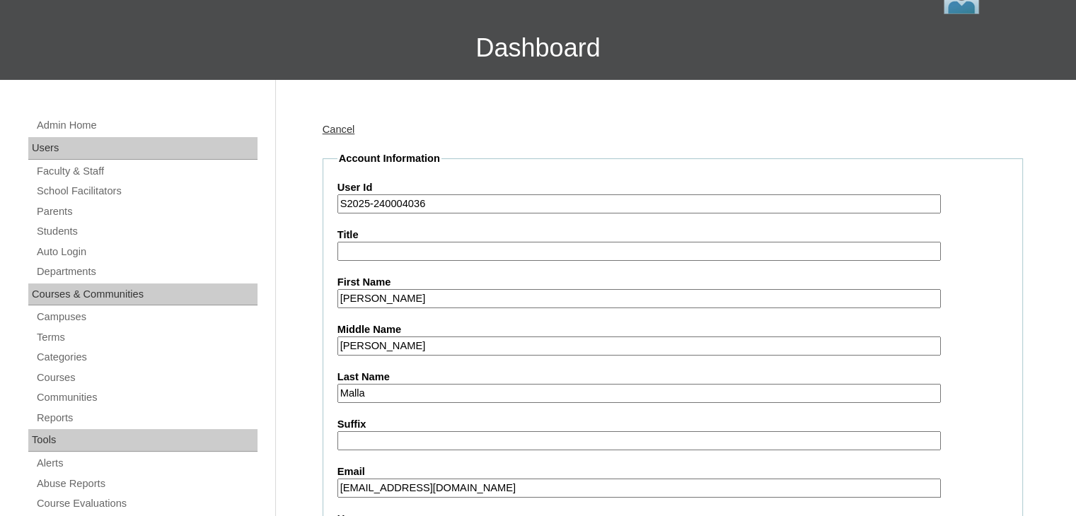
scroll to position [76, 0]
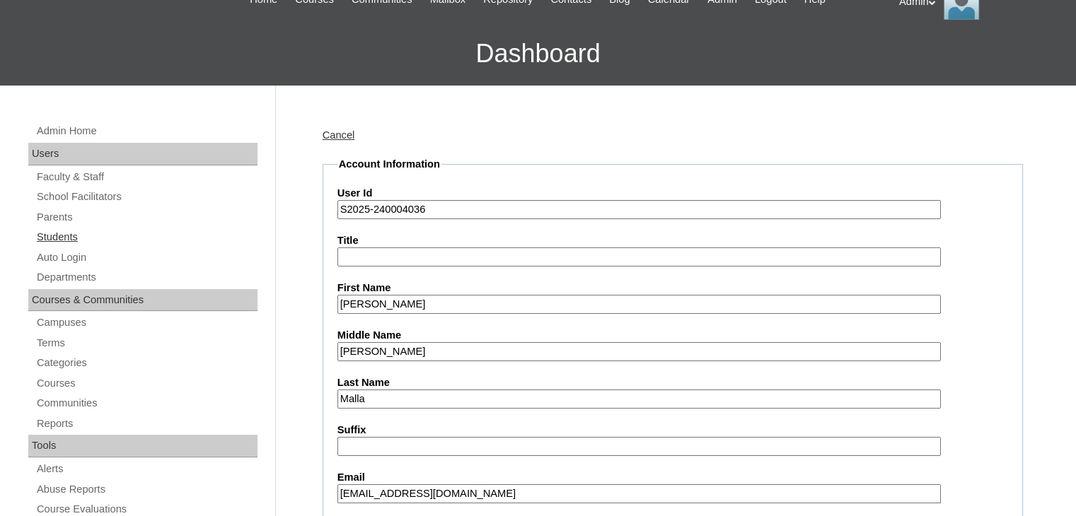
click at [71, 229] on link "Students" at bounding box center [146, 237] width 222 height 18
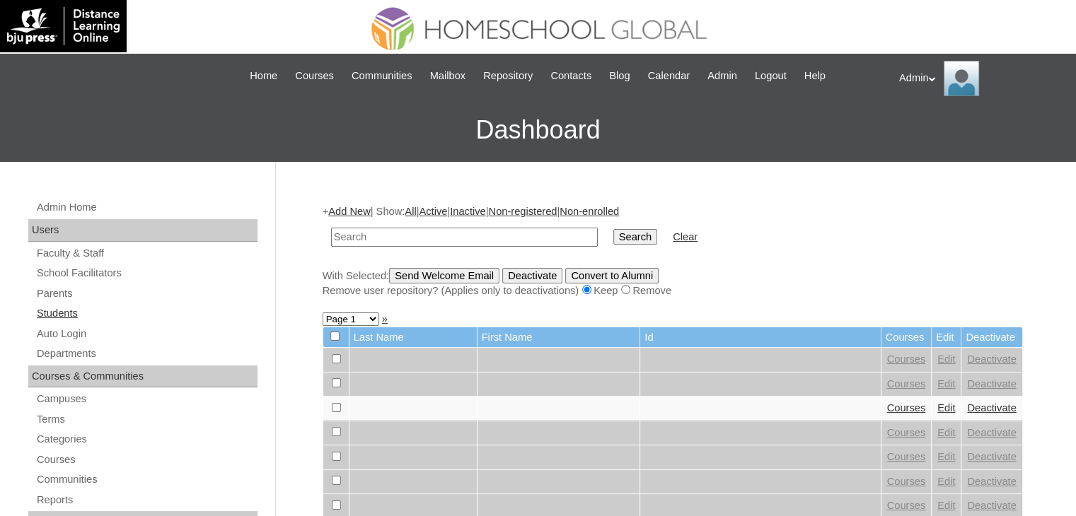
click at [88, 312] on link "Students" at bounding box center [146, 314] width 222 height 18
